Goal: Book appointment/travel/reservation

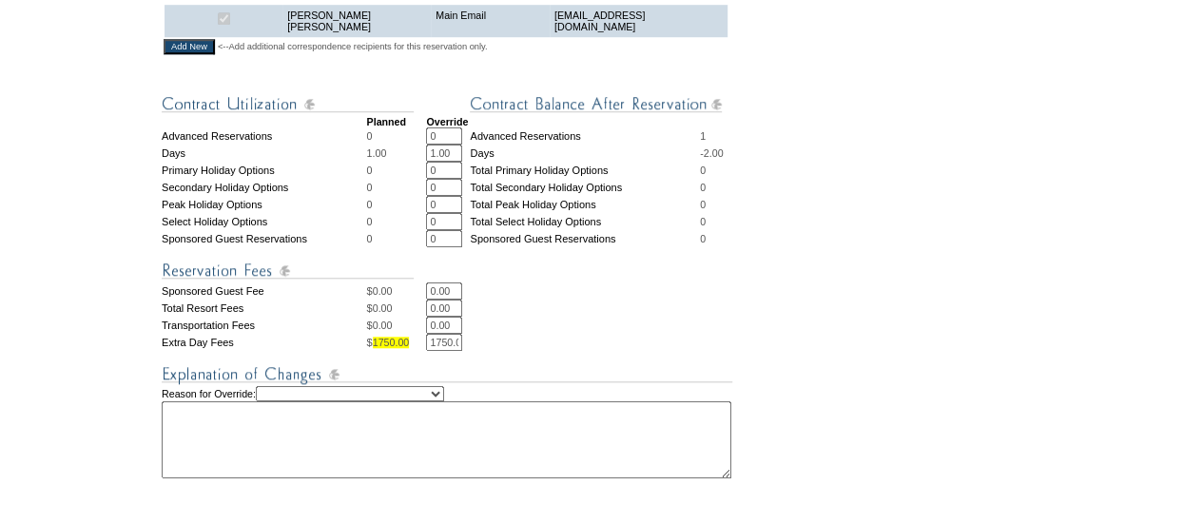
scroll to position [765, 0]
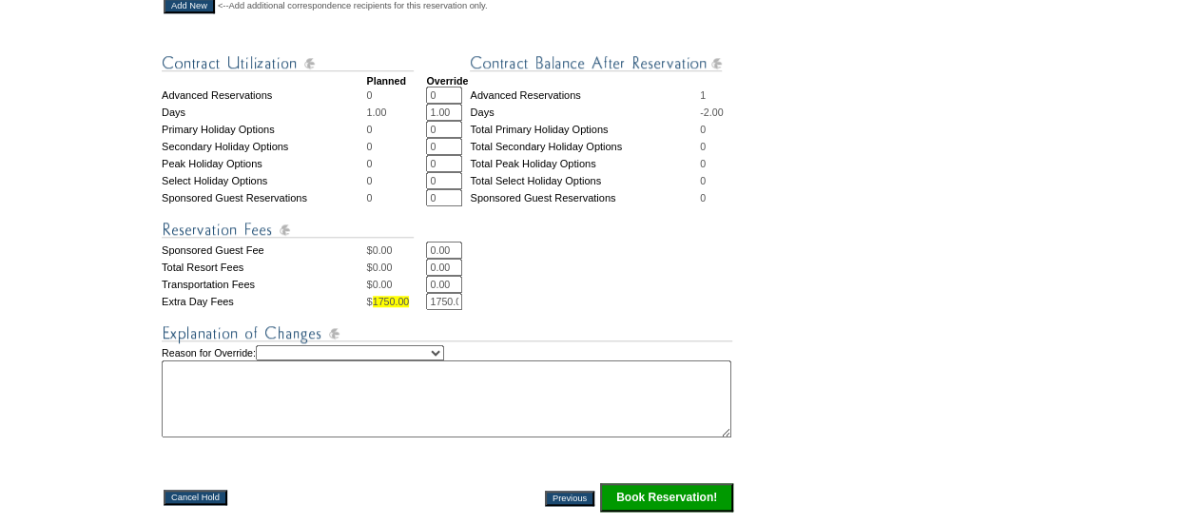
click at [444, 360] on select "Creating Continuous Stay Days Rebooked After Cancellation Editing Occupant Expe…" at bounding box center [350, 352] width 188 height 15
click at [271, 360] on select "Creating Continuous Stay Days Rebooked After Cancellation Editing Occupant Expe…" at bounding box center [350, 352] width 188 height 15
click at [444, 360] on select "Creating Continuous Stay Days Rebooked After Cancellation Editing Occupant Expe…" at bounding box center [350, 352] width 188 height 15
select select "1038"
click at [271, 360] on select "Creating Continuous Stay Days Rebooked After Cancellation Editing Occupant Expe…" at bounding box center [350, 352] width 188 height 15
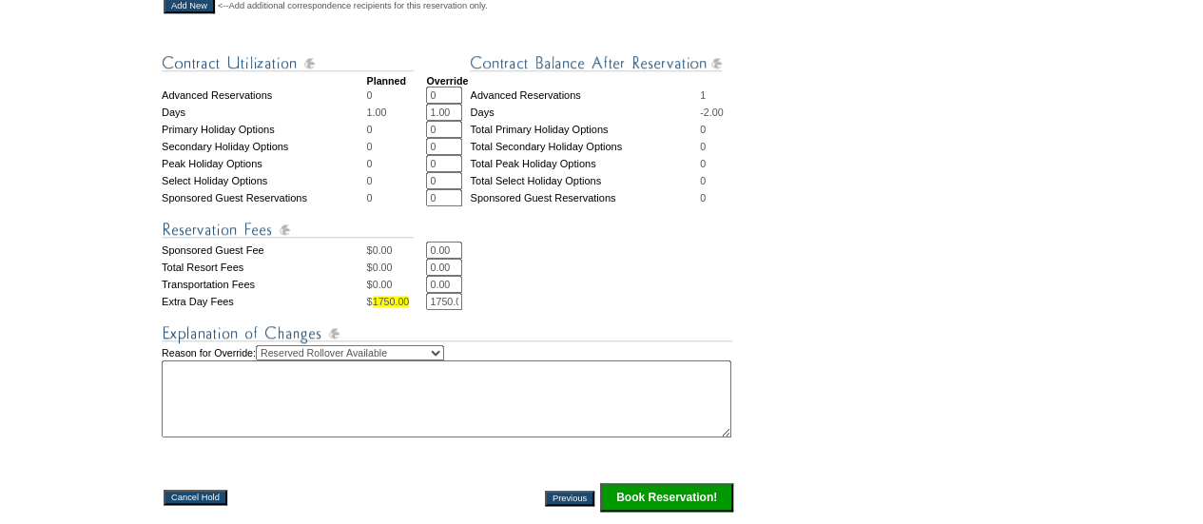
click at [318, 437] on textarea at bounding box center [447, 398] width 570 height 77
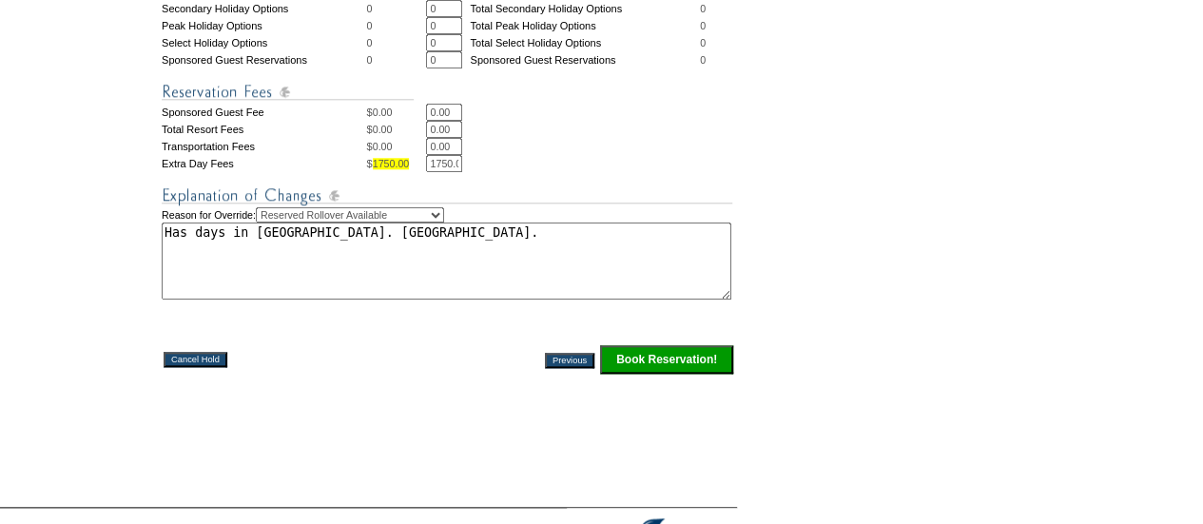
scroll to position [905, 0]
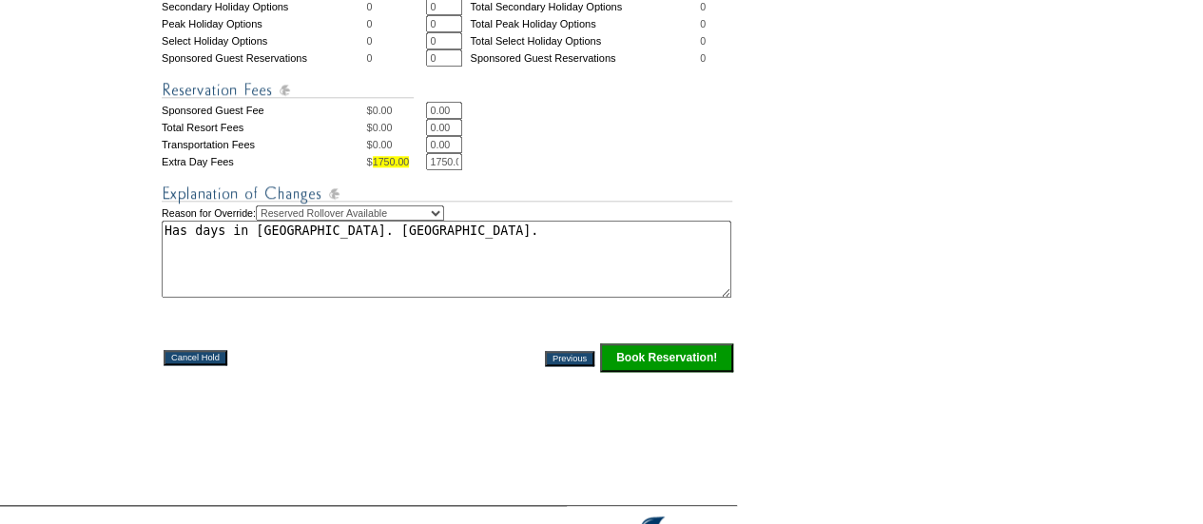
type textarea "Has days in RRO. US."
click at [687, 372] on input "Book Reservation!" at bounding box center [666, 357] width 133 height 29
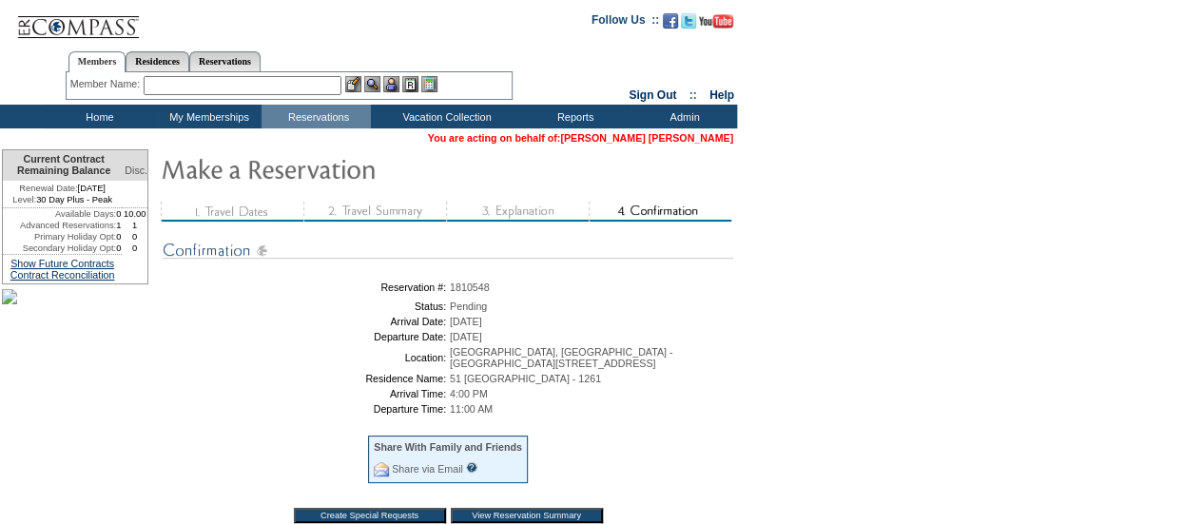
click at [652, 139] on link "[PERSON_NAME] [PERSON_NAME]" at bounding box center [646, 137] width 173 height 11
